Goal: Navigation & Orientation: Find specific page/section

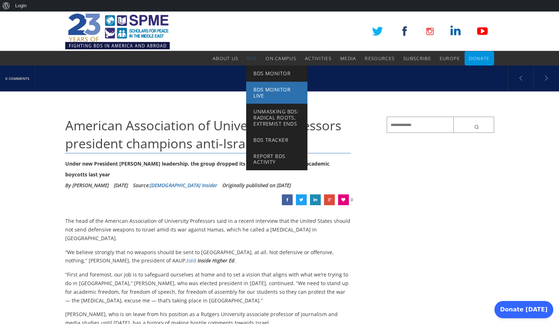
click at [262, 92] on span "BDS Monitor Live" at bounding box center [271, 92] width 37 height 13
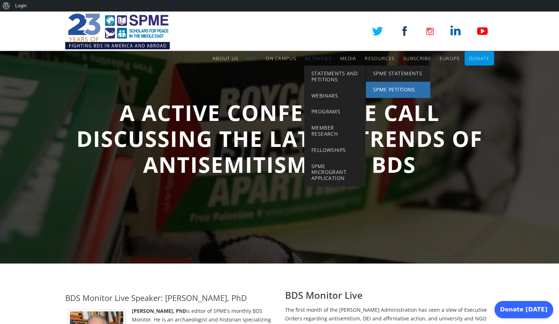
click at [387, 90] on span "SPME Petitions" at bounding box center [394, 89] width 42 height 7
